Goal: Information Seeking & Learning: Learn about a topic

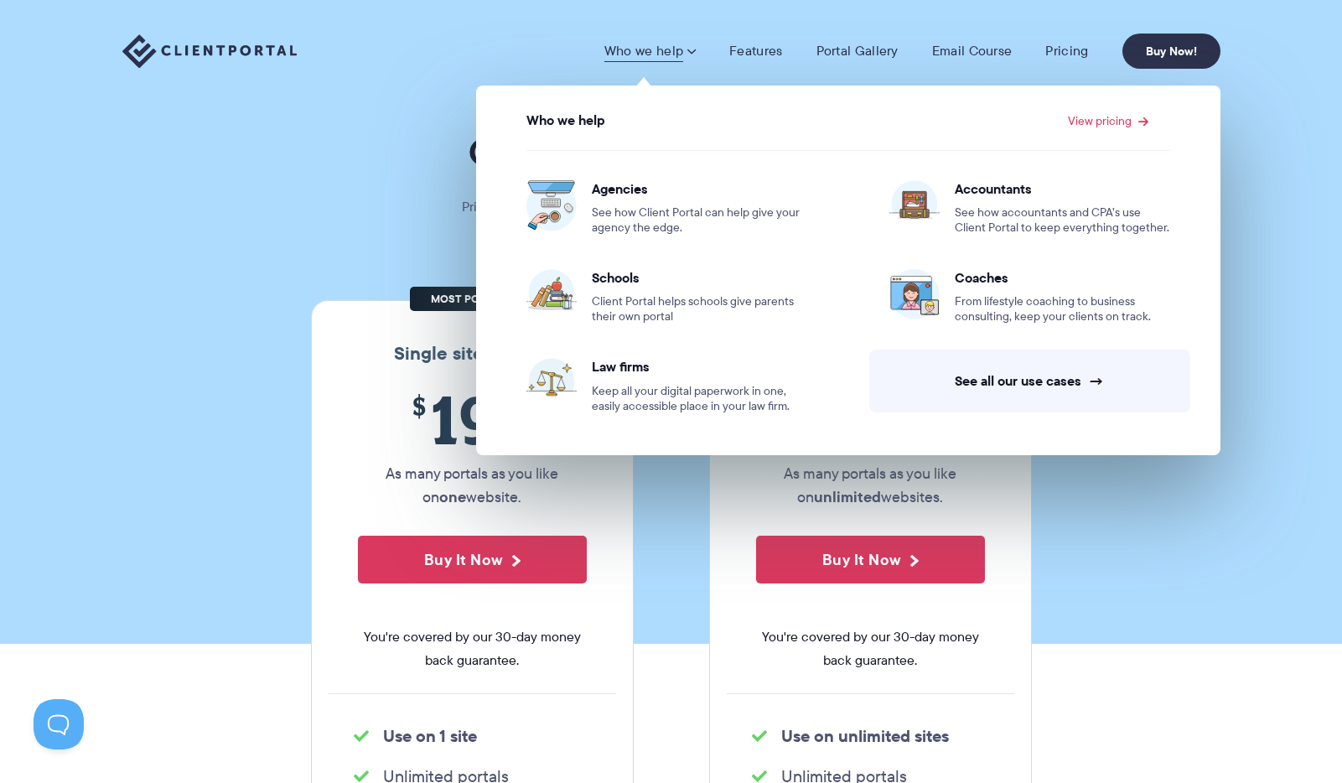
click at [685, 49] on link "Who we help" at bounding box center [649, 51] width 91 height 17
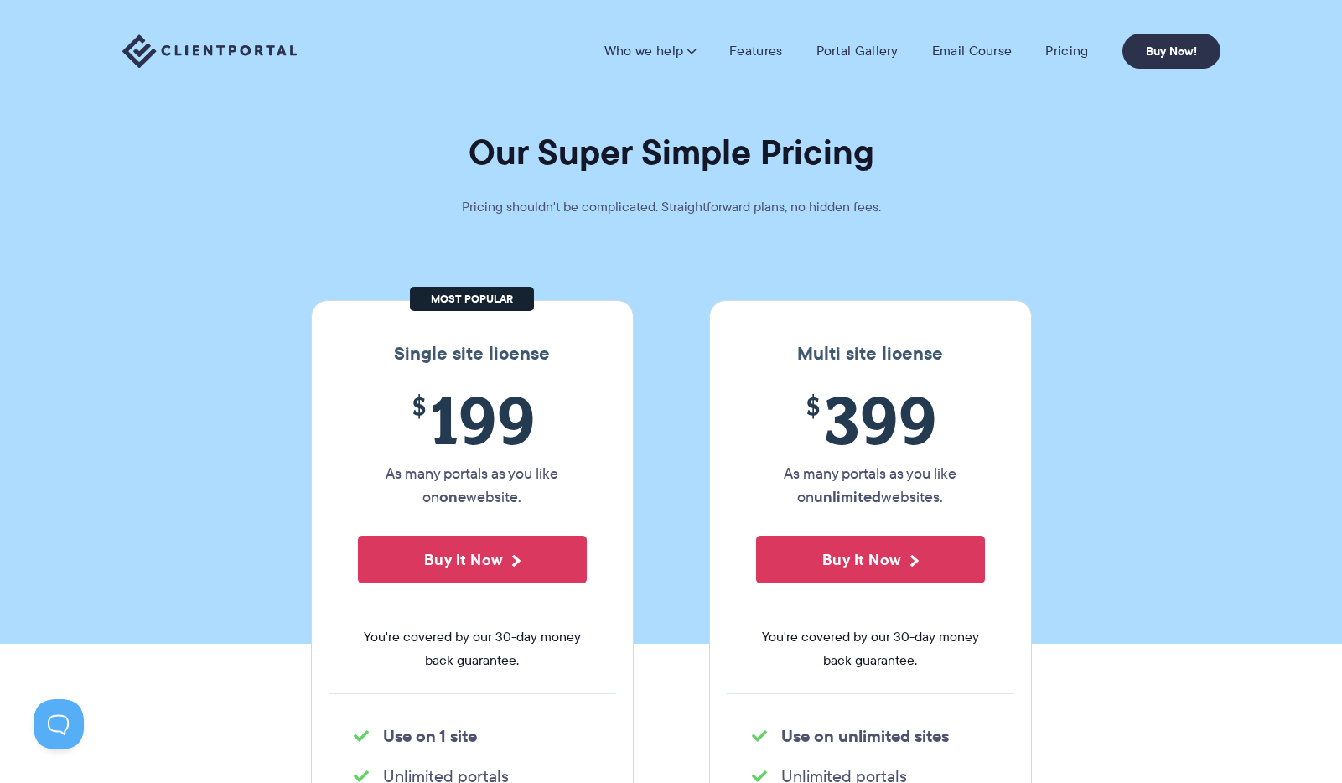
click at [685, 49] on link "Who we help" at bounding box center [649, 51] width 91 height 17
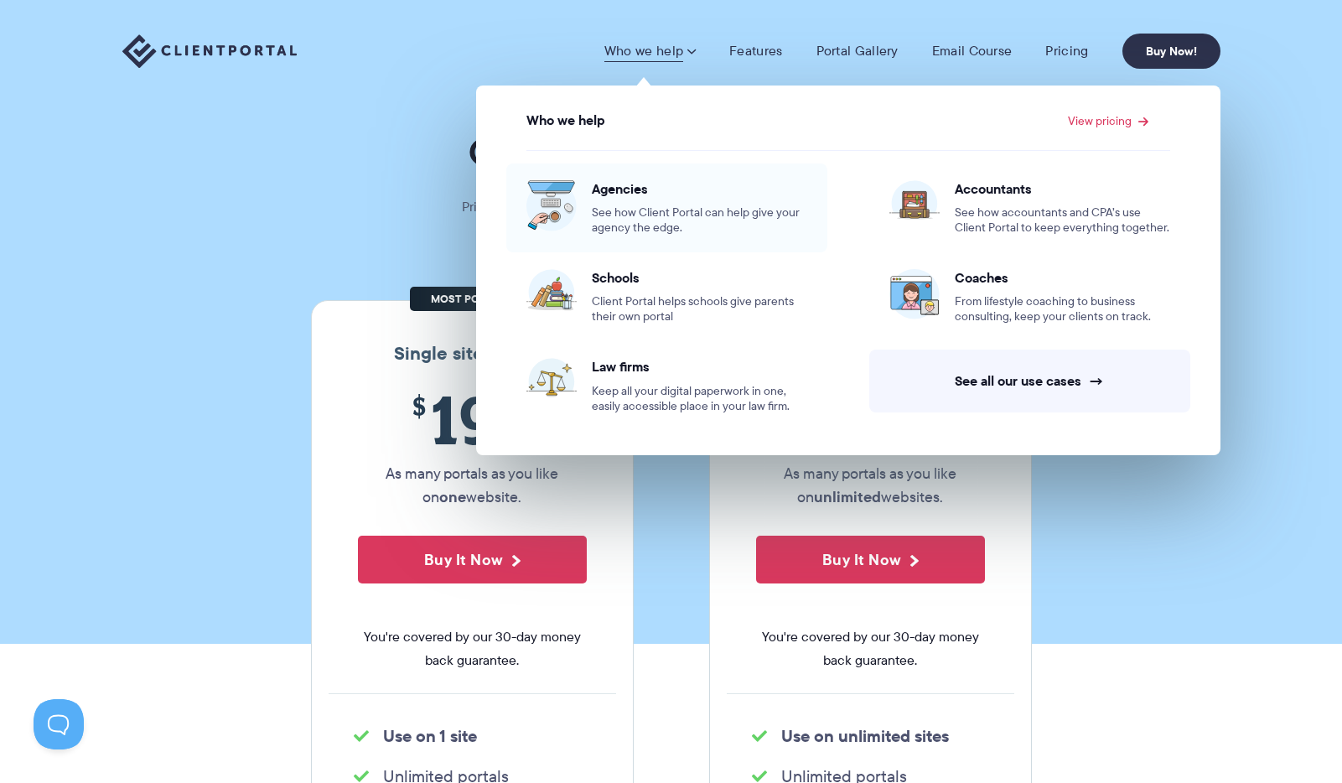
click at [617, 199] on div "Agencies See how Client Portal can help give your agency the edge." at bounding box center [699, 207] width 215 height 55
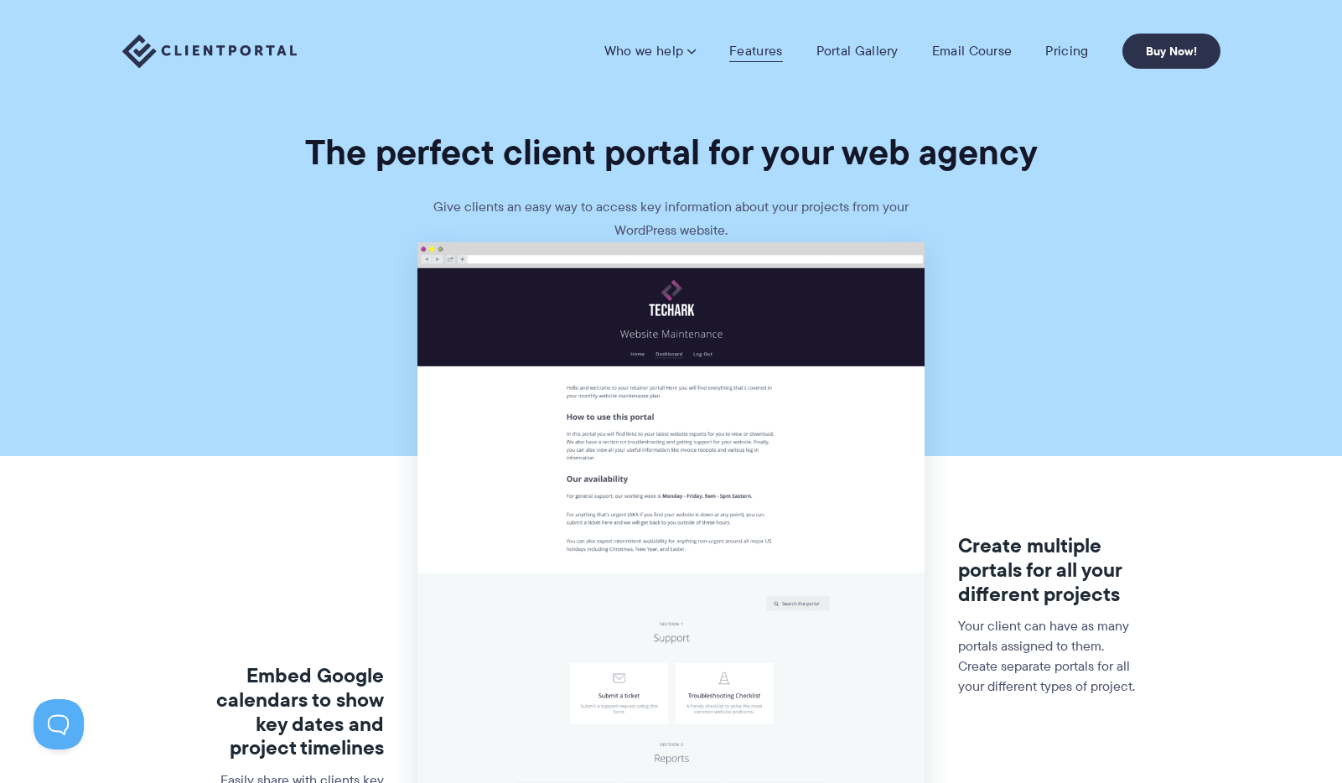
click at [768, 48] on link "Features" at bounding box center [755, 51] width 53 height 17
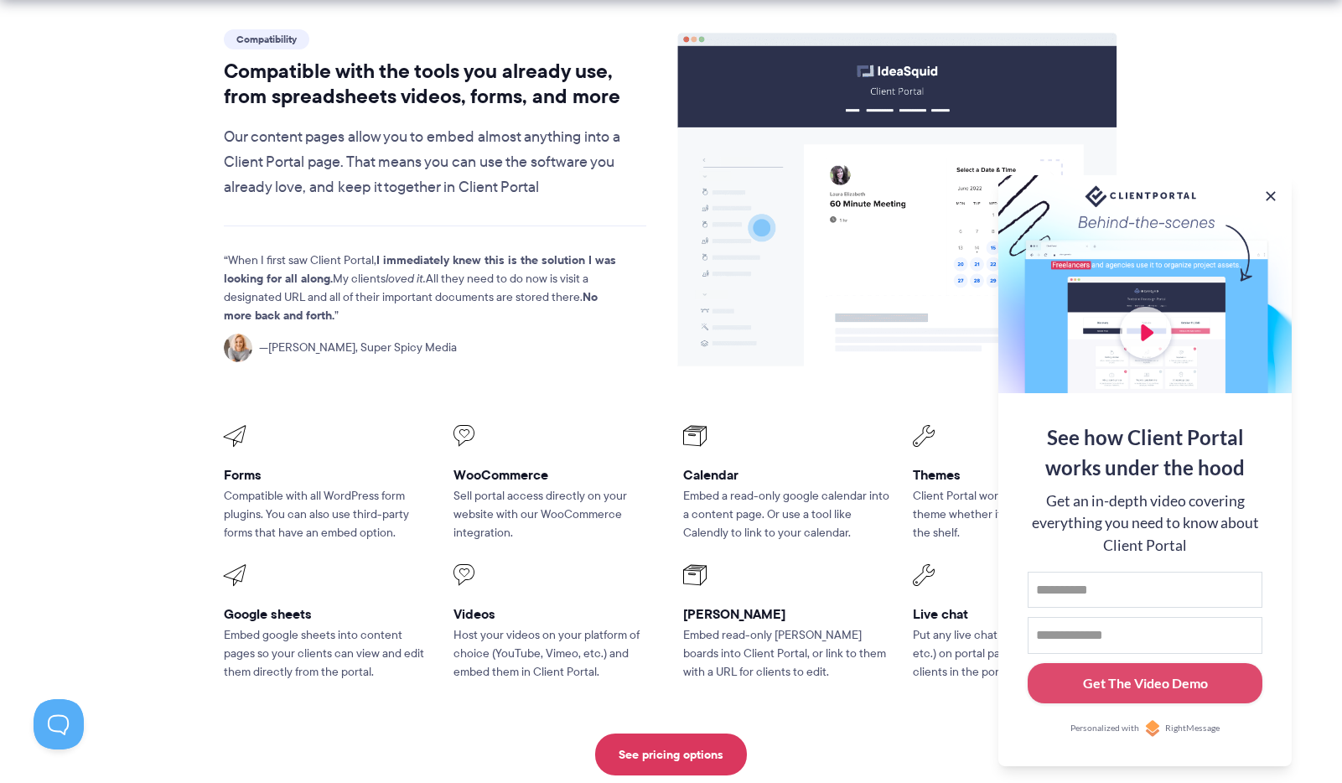
scroll to position [1980, 0]
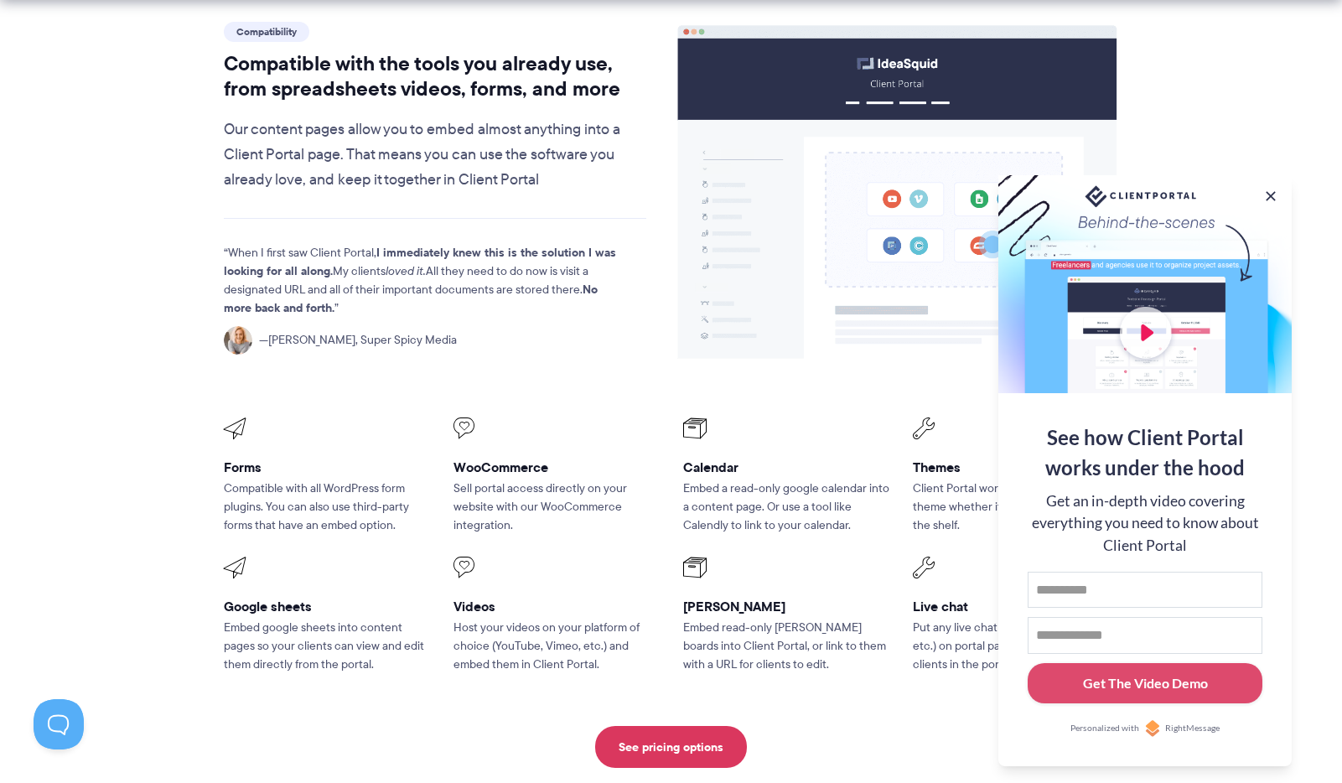
click at [1148, 329] on div at bounding box center [1144, 284] width 293 height 218
click at [1276, 197] on button at bounding box center [1270, 196] width 20 height 20
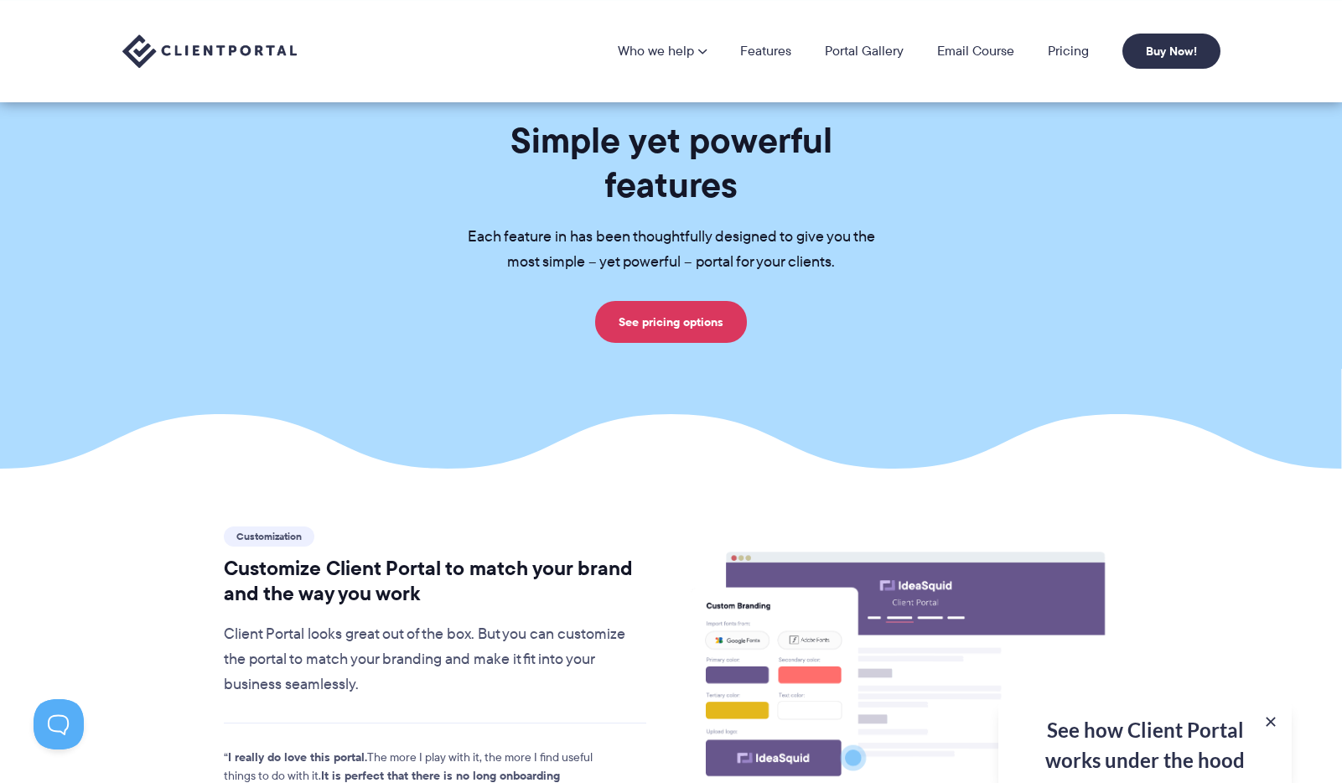
scroll to position [0, 0]
